Goal: Complete application form: Complete application form

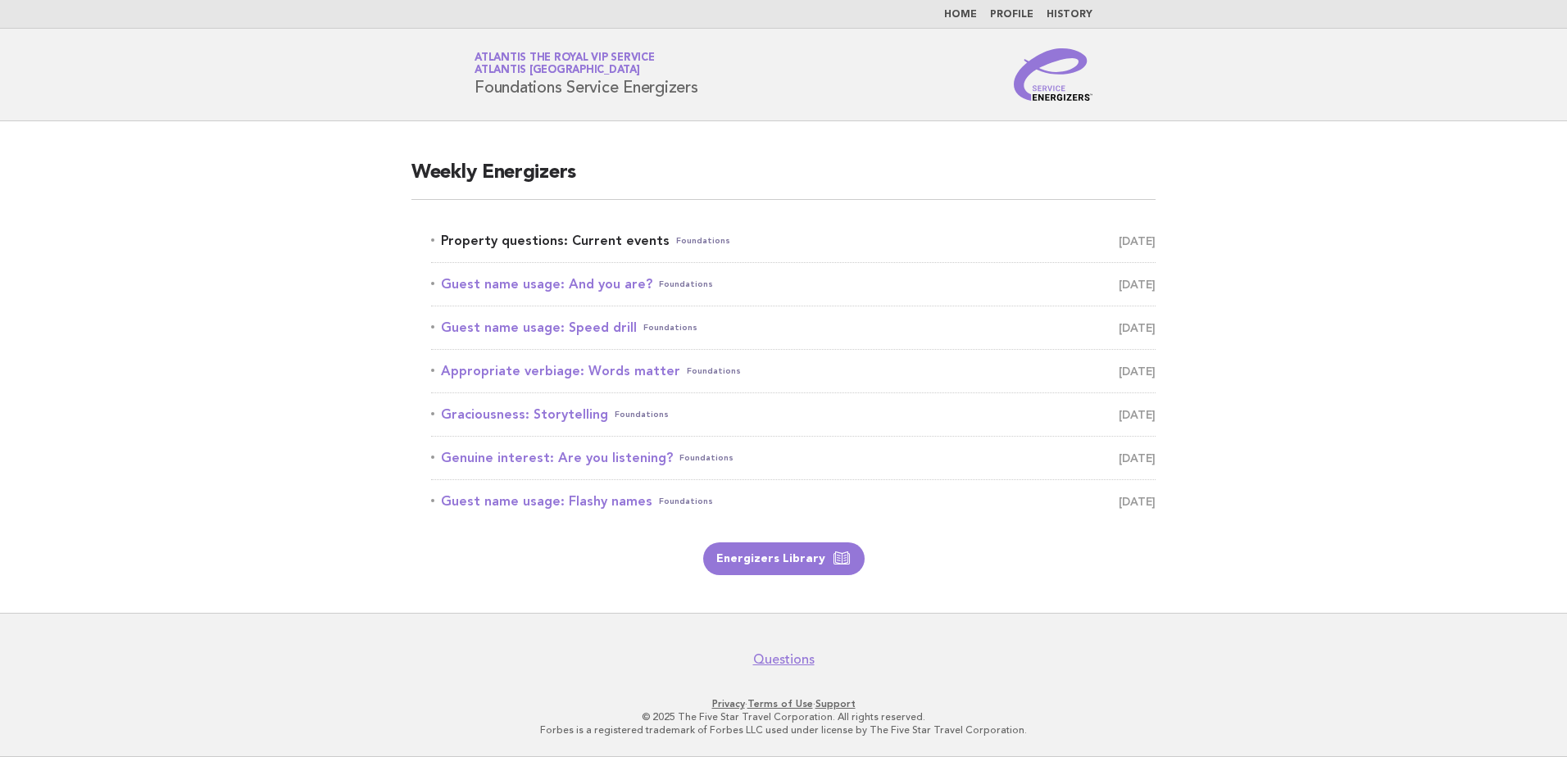
click at [547, 241] on link "Property questions: Current events Foundations August 11" at bounding box center [793, 240] width 724 height 23
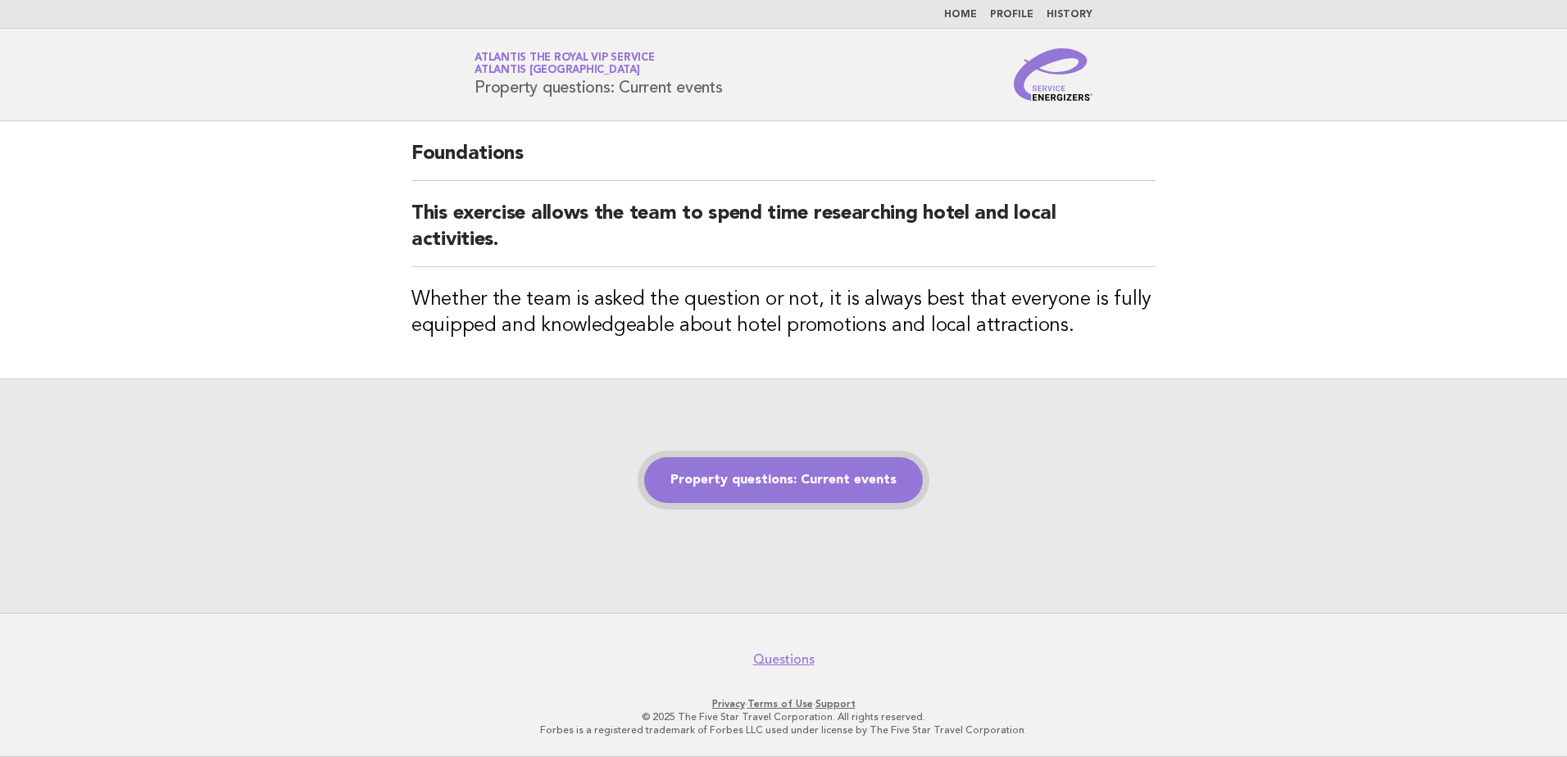
click at [778, 480] on link "Property questions: Current events" at bounding box center [783, 480] width 279 height 46
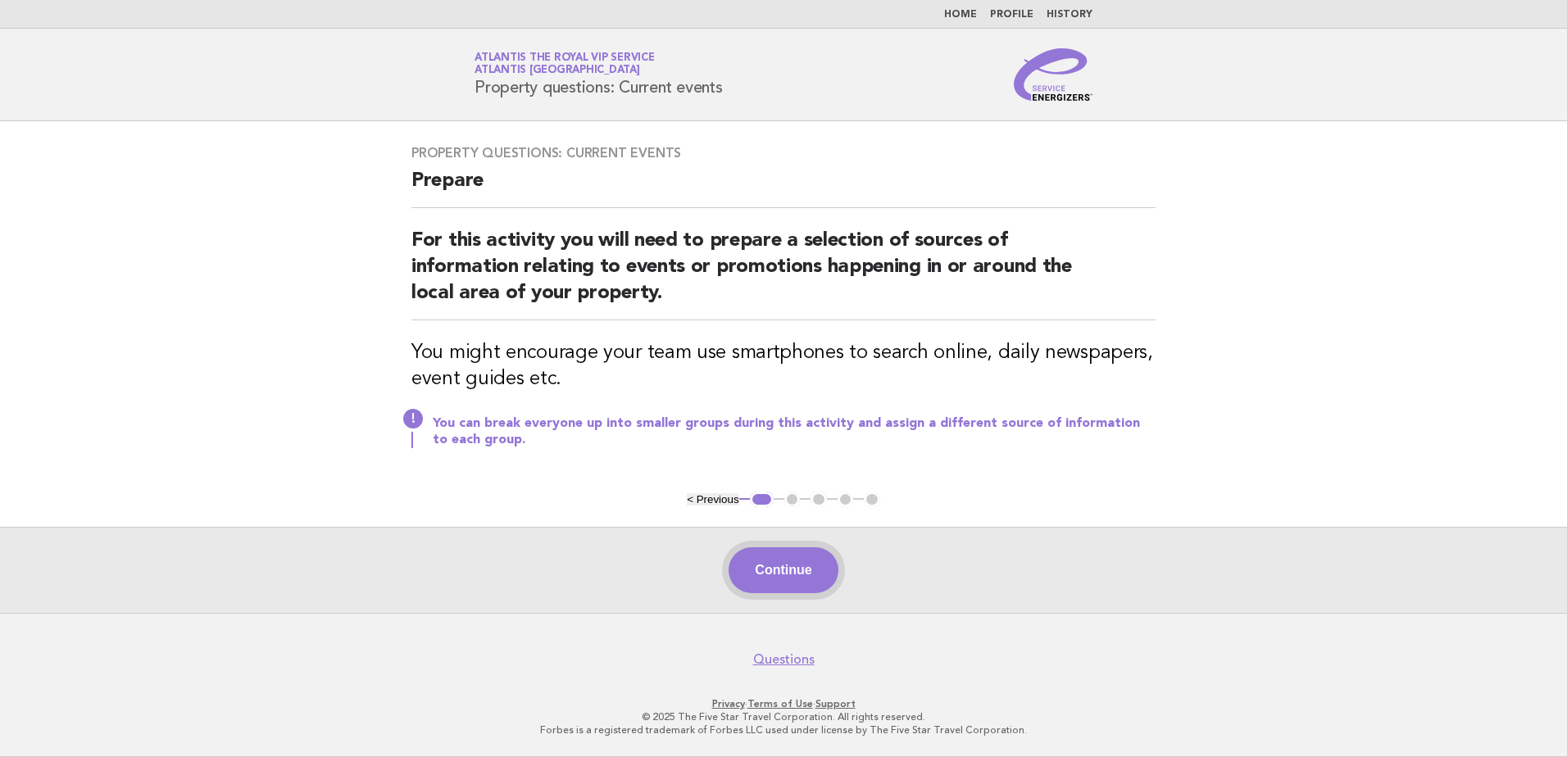
click at [777, 561] on button "Continue" at bounding box center [783, 570] width 109 height 46
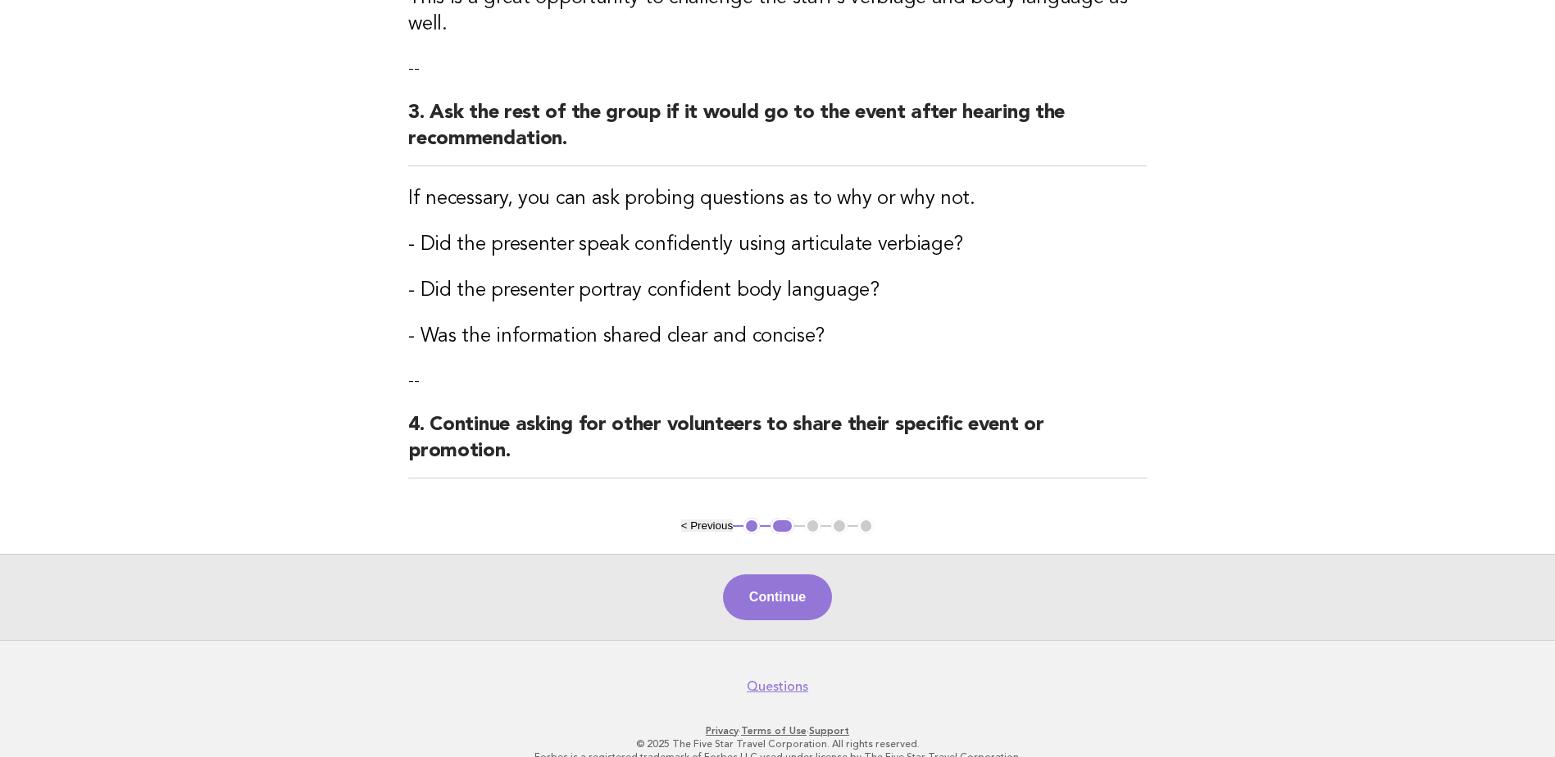
click at [778, 598] on div "Continue" at bounding box center [777, 597] width 1555 height 86
click at [780, 574] on button "Continue" at bounding box center [777, 597] width 109 height 46
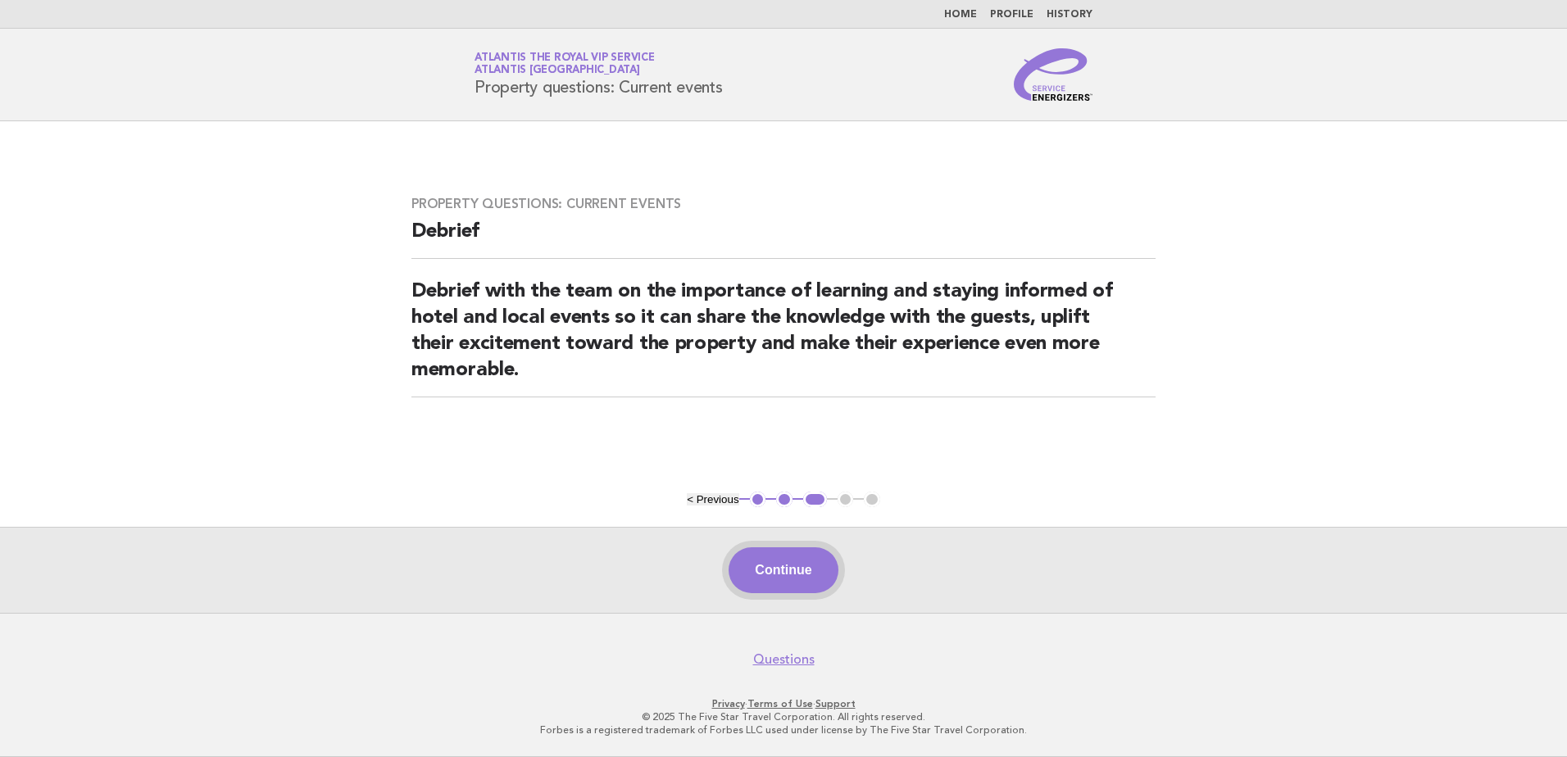
click at [791, 577] on button "Continue" at bounding box center [783, 570] width 109 height 46
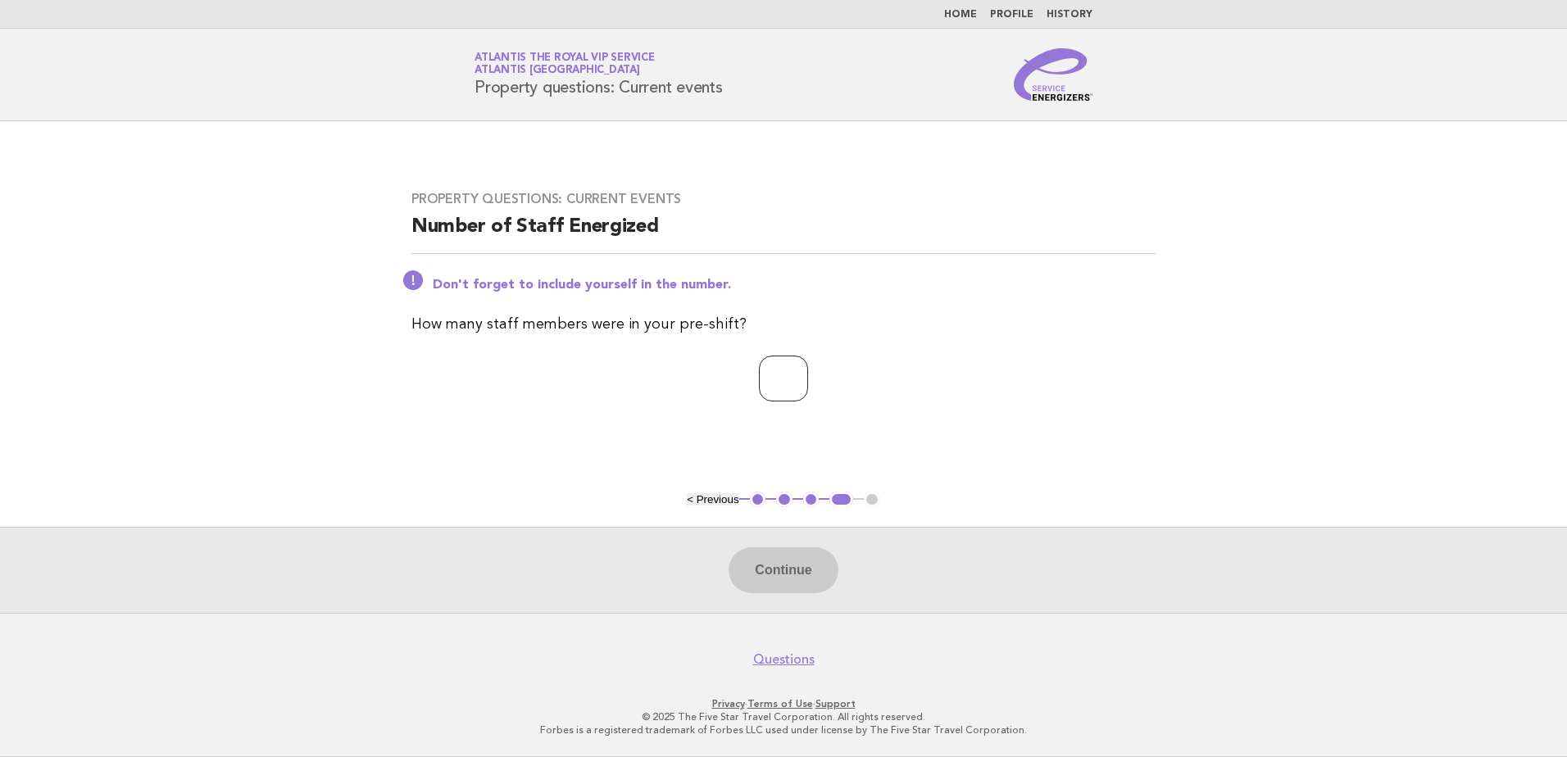
click at [772, 386] on input "number" at bounding box center [783, 379] width 49 height 46
type input "**"
click at [765, 575] on button "Continue" at bounding box center [783, 570] width 109 height 46
